Goal: Find contact information: Find contact information

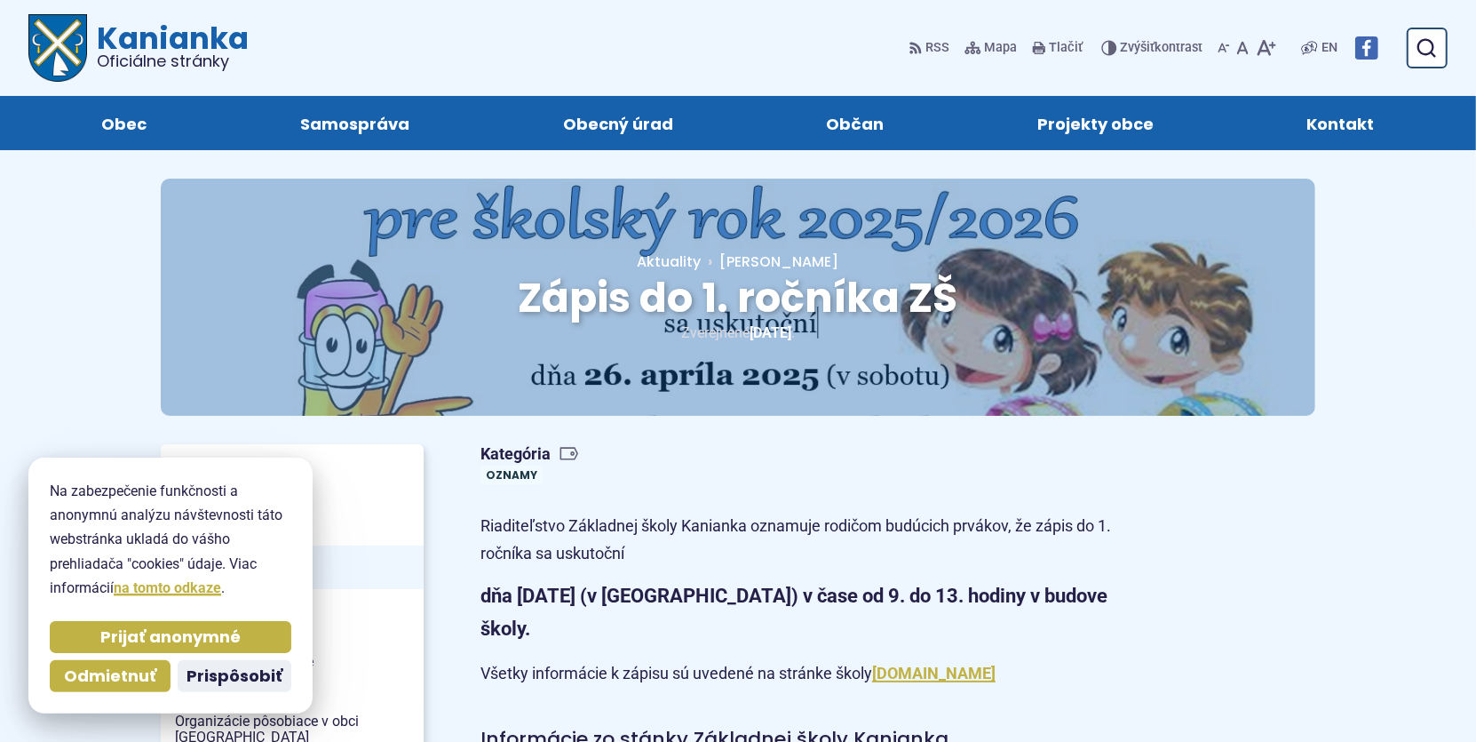
click at [1370, 114] on span "Kontakt" at bounding box center [1341, 123] width 68 height 54
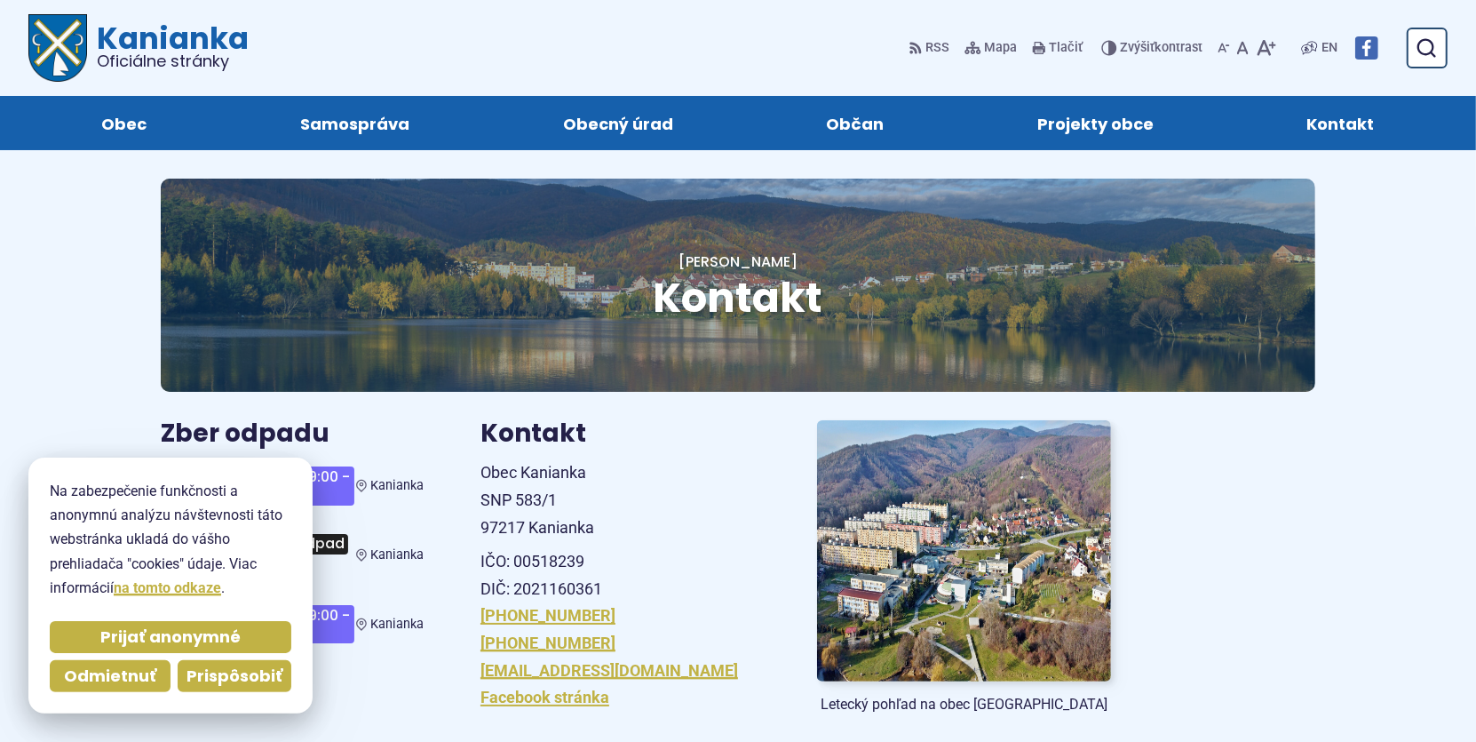
click at [229, 676] on span "Prispôsobiť" at bounding box center [235, 676] width 96 height 20
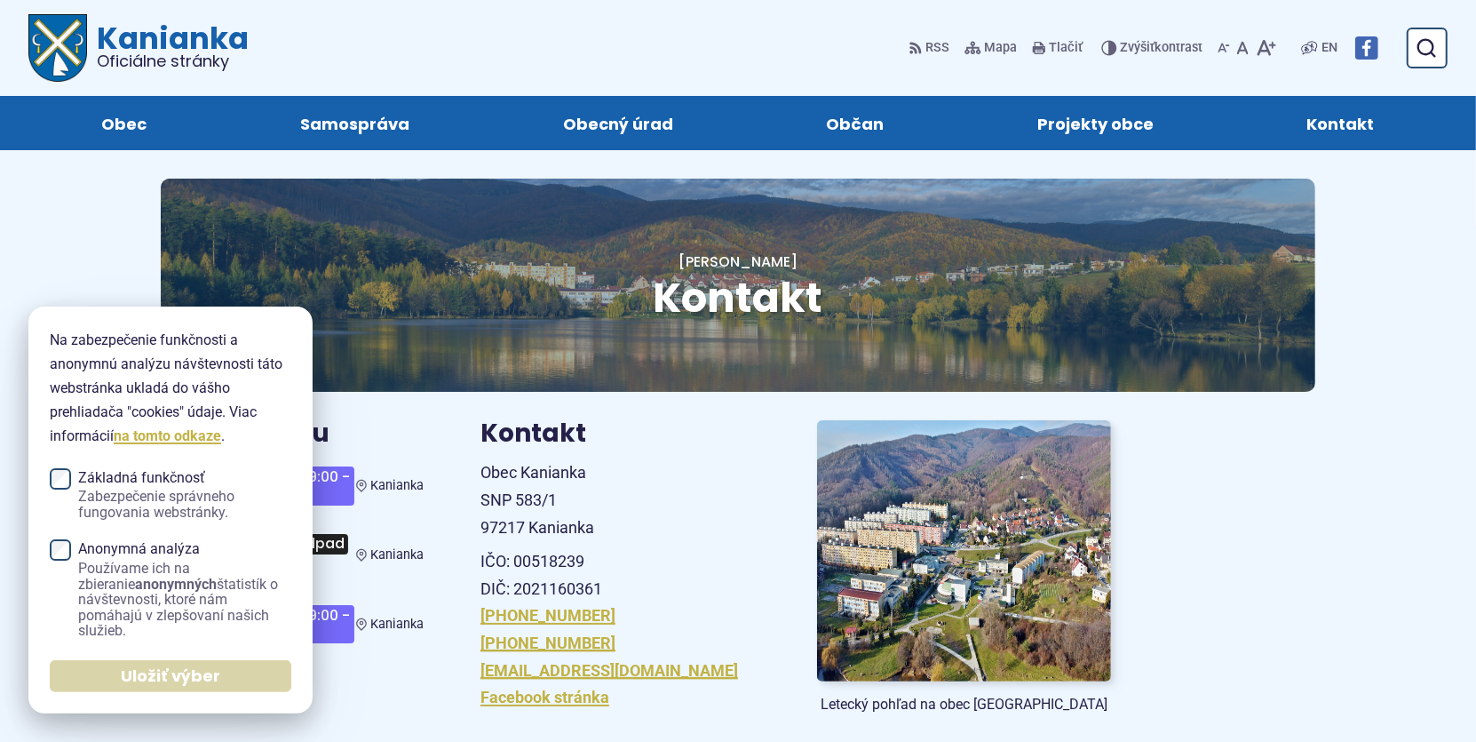
click at [187, 671] on span "Uložiť výber" at bounding box center [170, 676] width 99 height 20
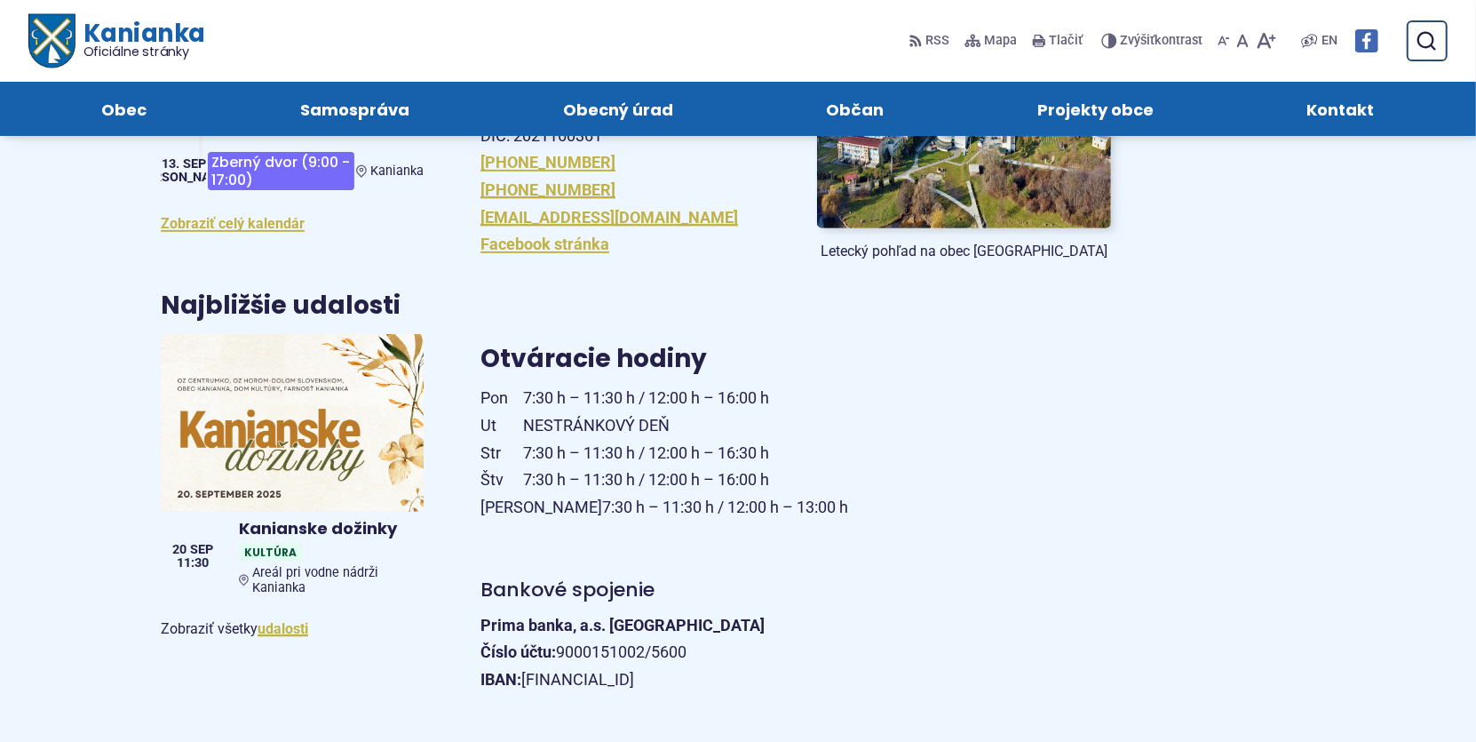
scroll to position [444, 0]
